Goal: Information Seeking & Learning: Learn about a topic

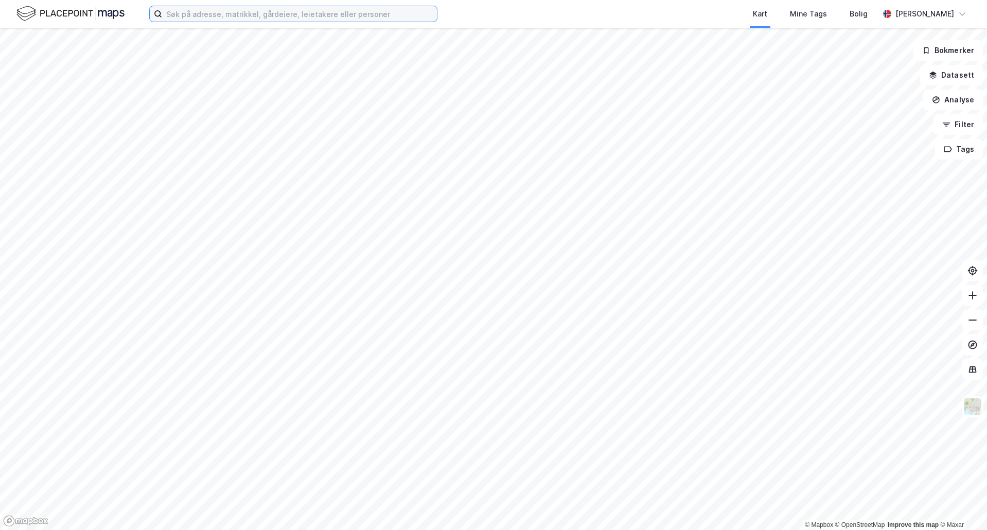
click at [356, 15] on input at bounding box center [299, 13] width 275 height 15
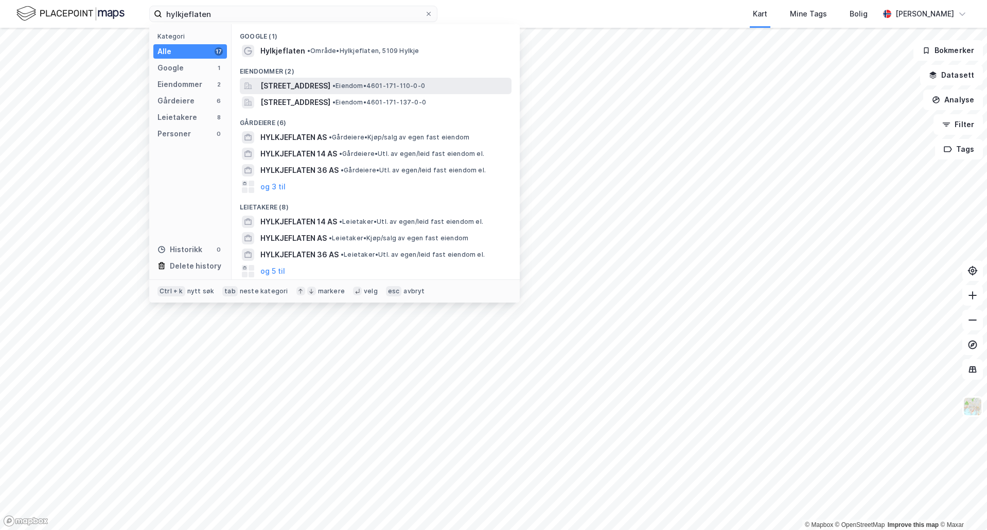
click at [320, 86] on span "[STREET_ADDRESS]" at bounding box center [295, 86] width 70 height 12
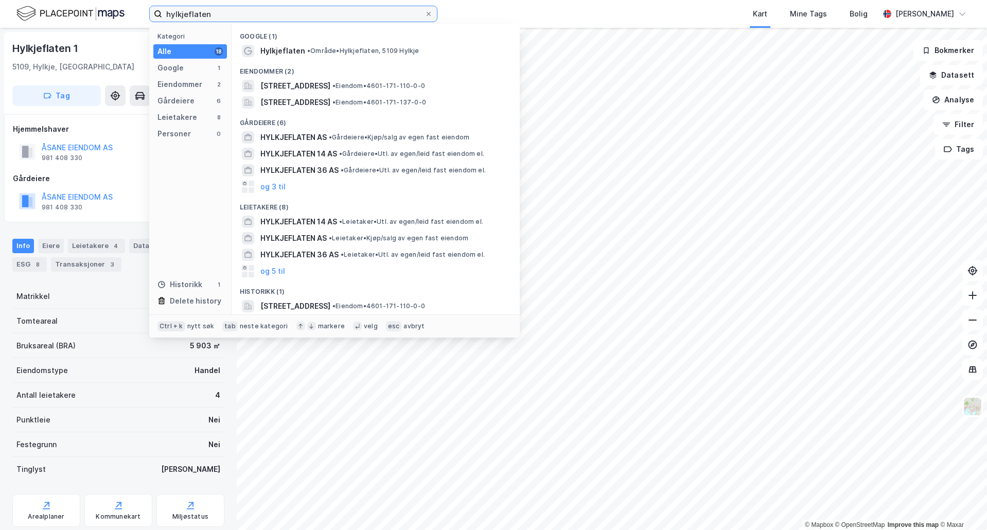
click at [215, 11] on input "hylkjeflaten" at bounding box center [293, 13] width 262 height 15
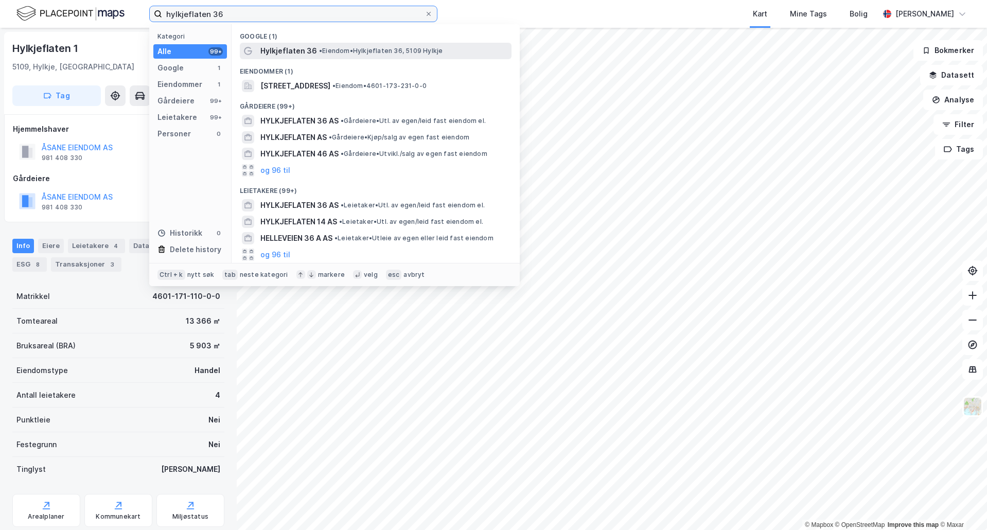
type input "hylkjeflaten 36"
click at [294, 50] on span "Hylkjeflaten 36" at bounding box center [288, 51] width 57 height 12
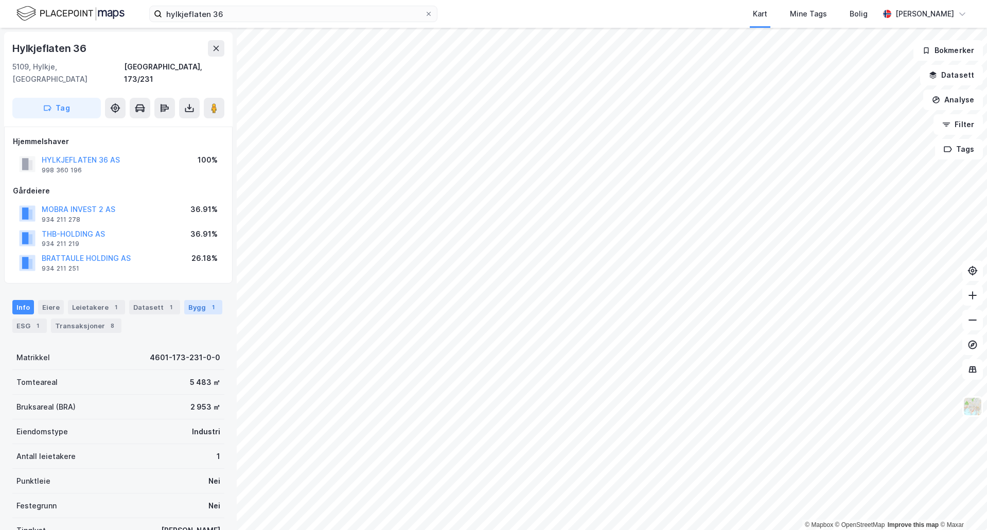
click at [184, 300] on div "Bygg 1" at bounding box center [203, 307] width 38 height 14
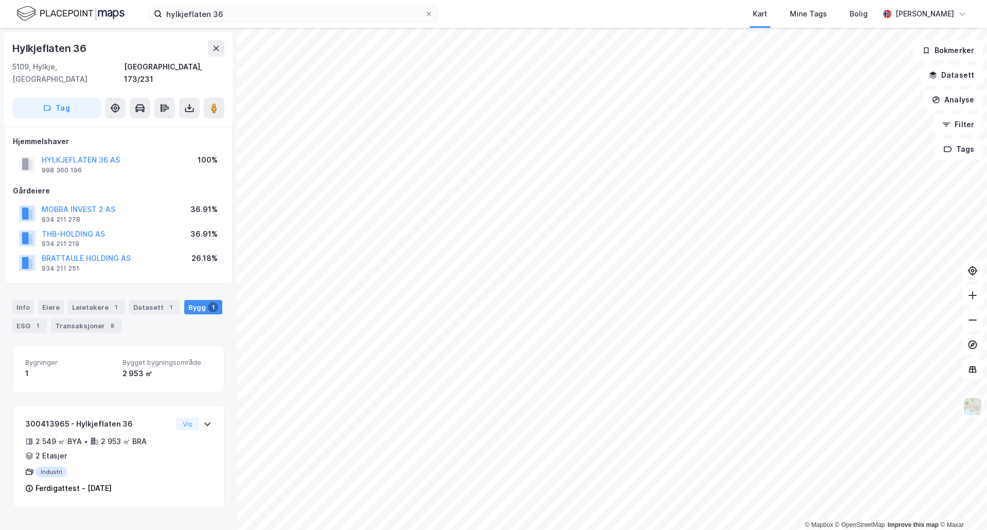
click at [12, 294] on div "Info [PERSON_NAME] 1 Datasett 1 Bygg 1 ESG 1 Transaksjoner 8" at bounding box center [118, 312] width 237 height 49
click at [23, 300] on div "Info" at bounding box center [23, 307] width 22 height 14
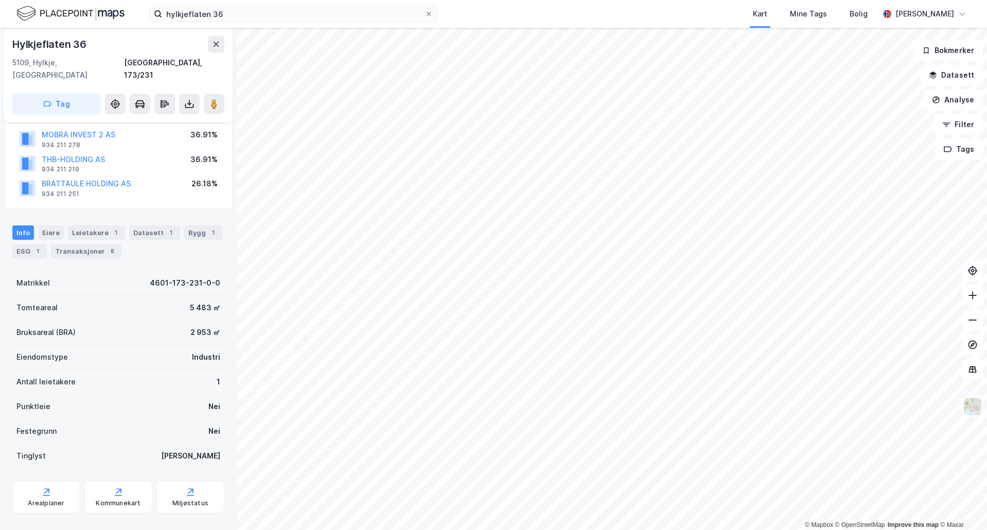
scroll to position [79, 0]
